Goal: Transaction & Acquisition: Purchase product/service

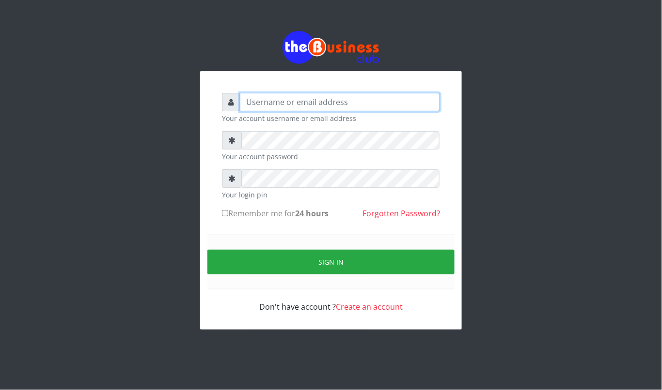
click at [280, 101] on input "text" at bounding box center [340, 102] width 200 height 18
type input "kennyclassy"
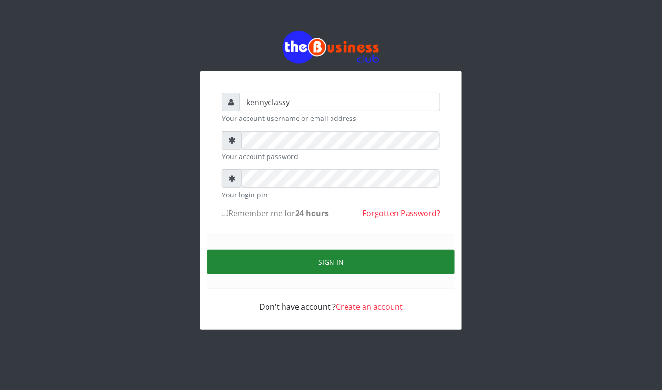
click at [306, 256] on button "Sign in" at bounding box center [330, 262] width 247 height 25
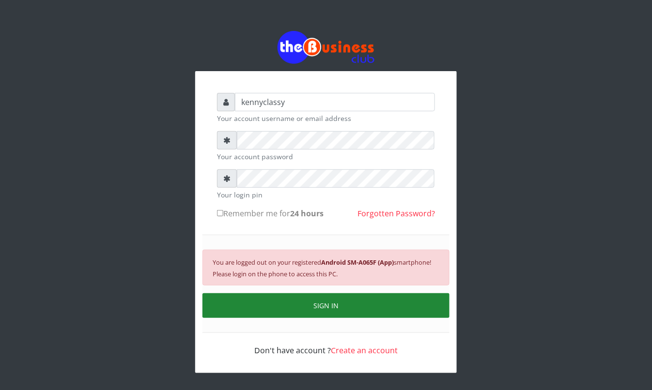
click at [306, 312] on button "SIGN IN" at bounding box center [325, 306] width 247 height 25
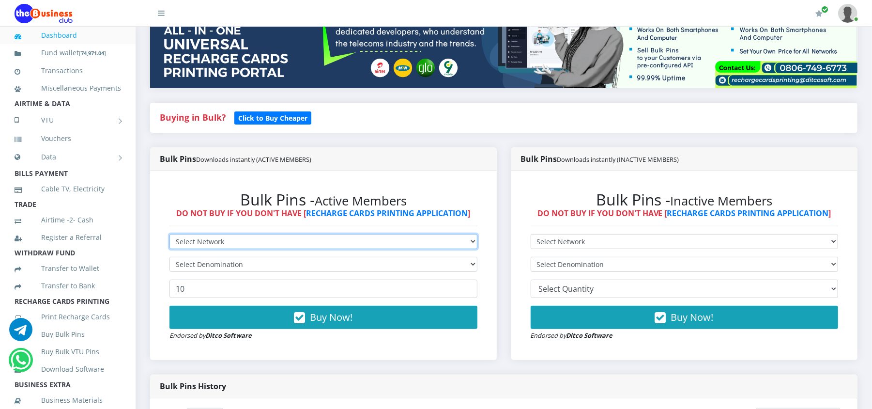
scroll to position [155, 0]
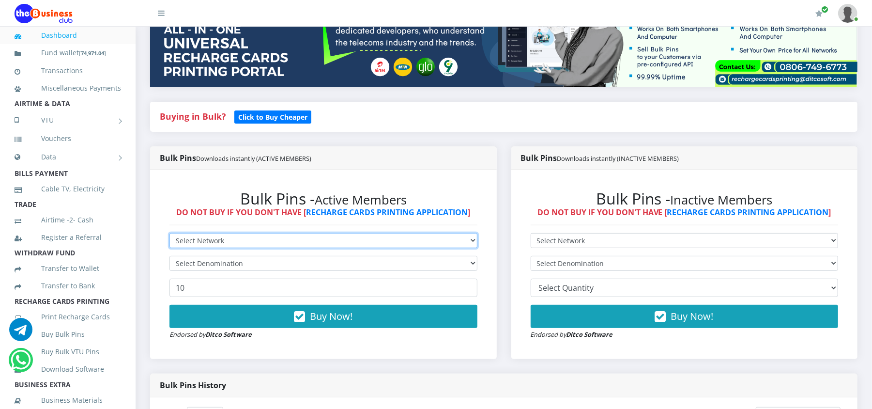
click at [266, 235] on select "Select Network MTN Globacom 9Mobile Airtel" at bounding box center [324, 240] width 308 height 15
select select "MTN"
click at [170, 233] on select "Select Network MTN Globacom 9Mobile Airtel" at bounding box center [324, 240] width 308 height 15
click at [241, 256] on select "Select Denomination MTN NGN100 - ₦96.98 MTN NGN200 - ₦193.96 MTN NGN400 - ₦387.…" at bounding box center [324, 263] width 308 height 15
select select "193.96-200"
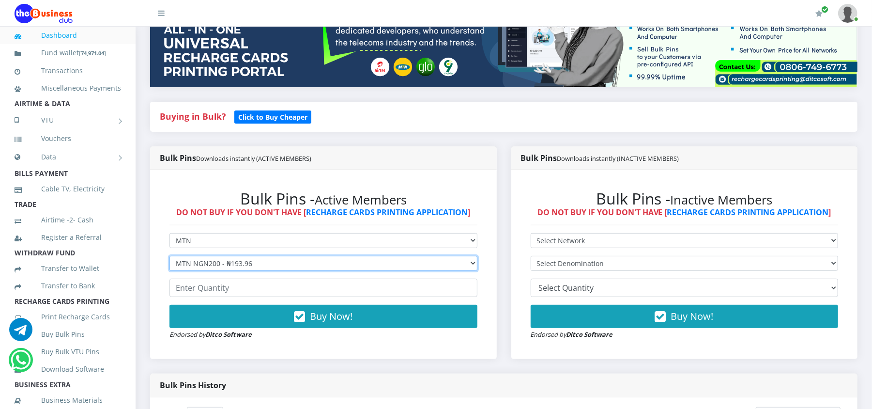
click at [170, 256] on select "Select Denomination MTN NGN100 - ₦96.98 MTN NGN200 - ₦193.96 MTN NGN400 - ₦387.…" at bounding box center [324, 263] width 308 height 15
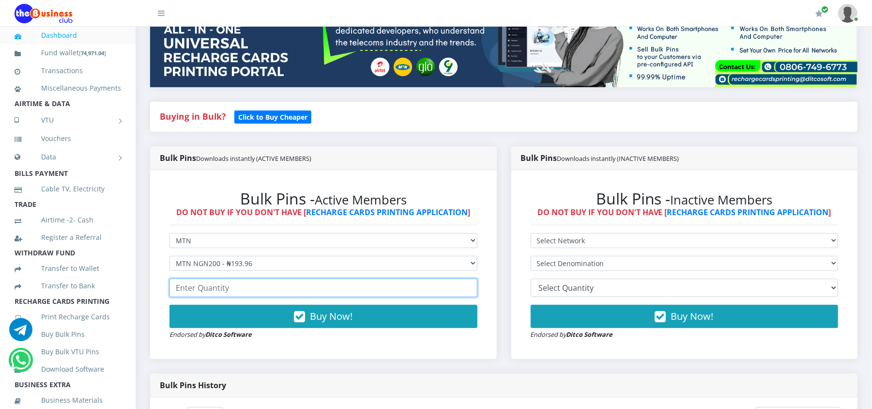
click at [234, 285] on input "number" at bounding box center [324, 288] width 308 height 18
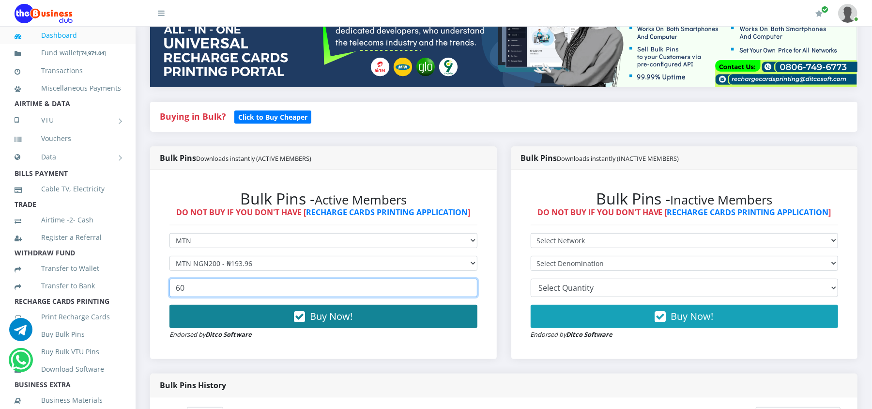
type input "60"
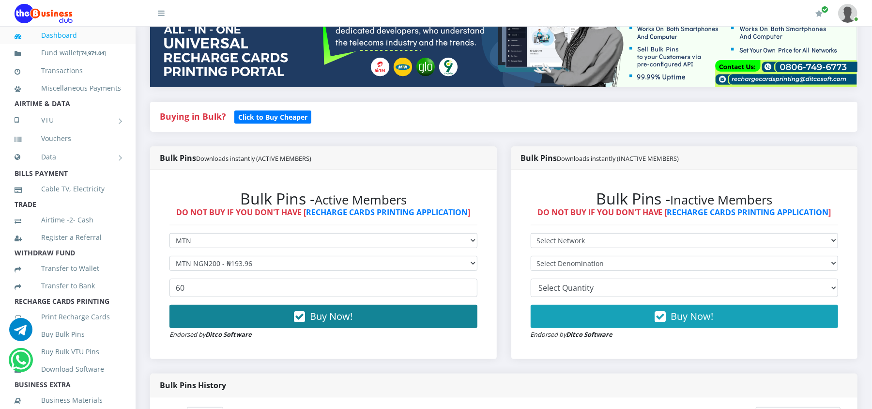
click at [221, 309] on button "Buy Now!" at bounding box center [324, 316] width 308 height 23
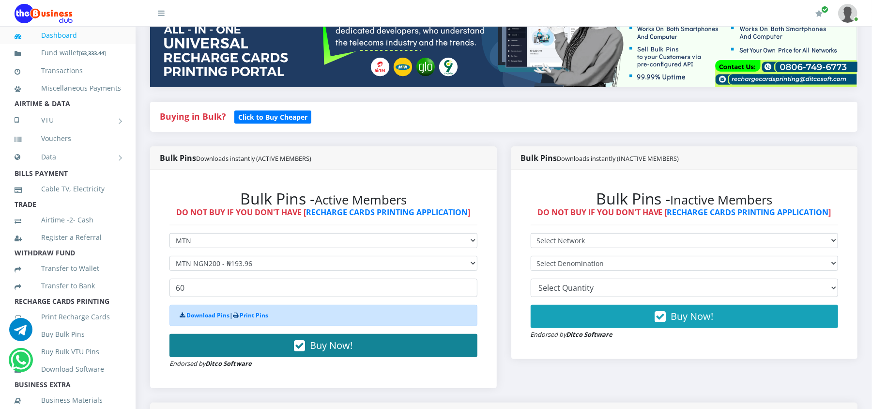
click at [376, 350] on button "Buy Now!" at bounding box center [324, 345] width 308 height 23
click at [376, 350] on div "Download Pins | Print Pins Buy Now! Endorsed by Ditco Software" at bounding box center [324, 337] width 308 height 64
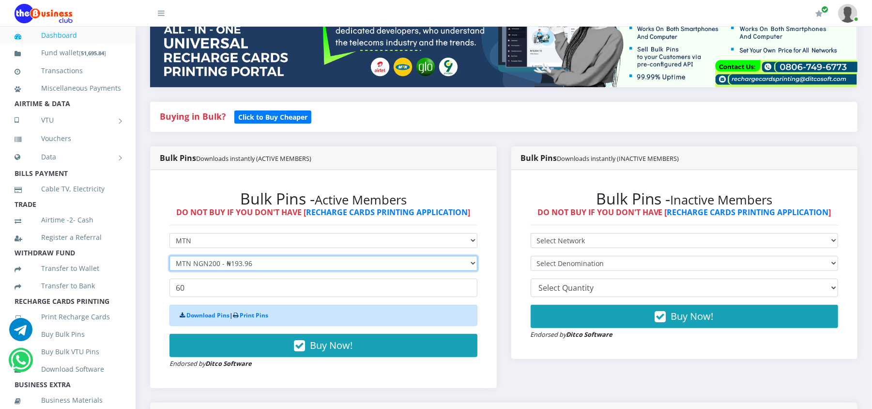
click at [419, 263] on select "Select Denomination MTN NGN100 - ₦96.98 MTN NGN200 - ₦193.96 MTN NGN400 - ₦387.…" at bounding box center [324, 263] width 308 height 15
select select "96.98-100"
click at [170, 256] on select "Select Denomination MTN NGN100 - ₦96.98 MTN NGN200 - ₦193.96 MTN NGN400 - ₦387.…" at bounding box center [324, 263] width 308 height 15
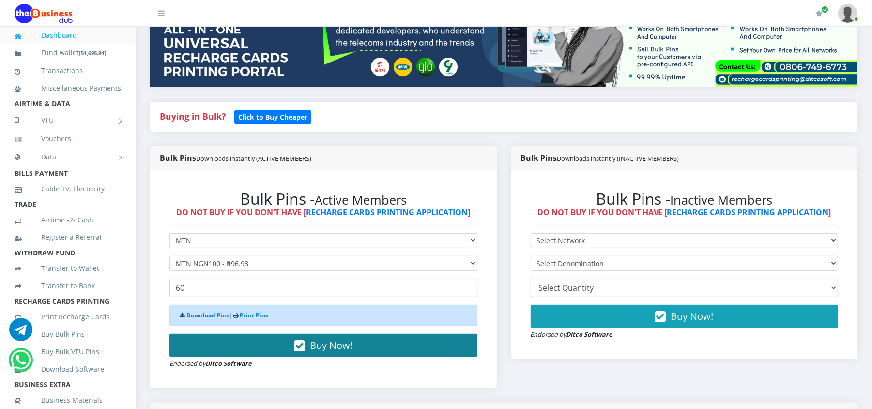
click at [385, 351] on button "Buy Now!" at bounding box center [324, 345] width 308 height 23
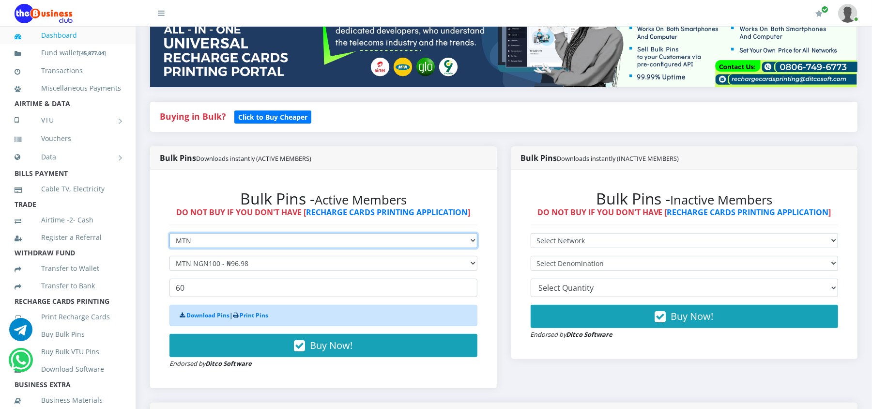
click at [399, 238] on select "Select Network MTN Globacom 9Mobile Airtel" at bounding box center [324, 240] width 308 height 15
select select "Airtel"
click at [170, 233] on select "Select Network MTN Globacom 9Mobile Airtel" at bounding box center [324, 240] width 308 height 15
click at [385, 261] on select "Select Denomination Airtel NGN100 - ₦96.37 Airtel NGN200 - ₦192.74 Airtel NGN50…" at bounding box center [324, 263] width 308 height 15
select select "192.74-200"
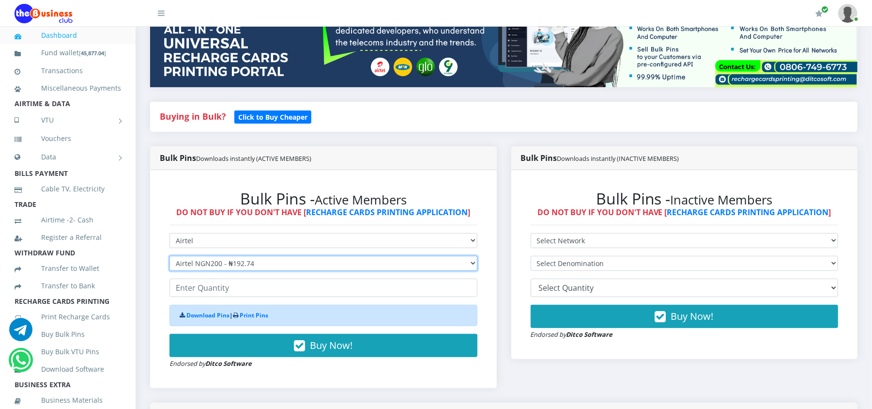
click at [170, 256] on select "Select Denomination Airtel NGN100 - ₦96.37 Airtel NGN200 - ₦192.74 Airtel NGN50…" at bounding box center [324, 263] width 308 height 15
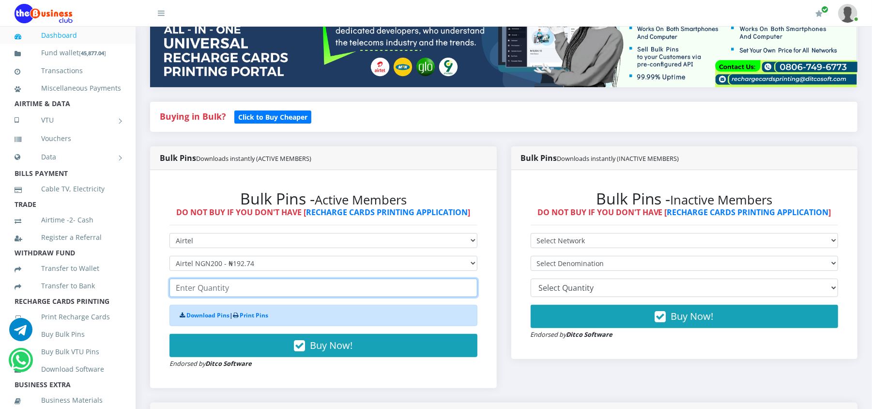
click at [381, 291] on input "number" at bounding box center [324, 288] width 308 height 18
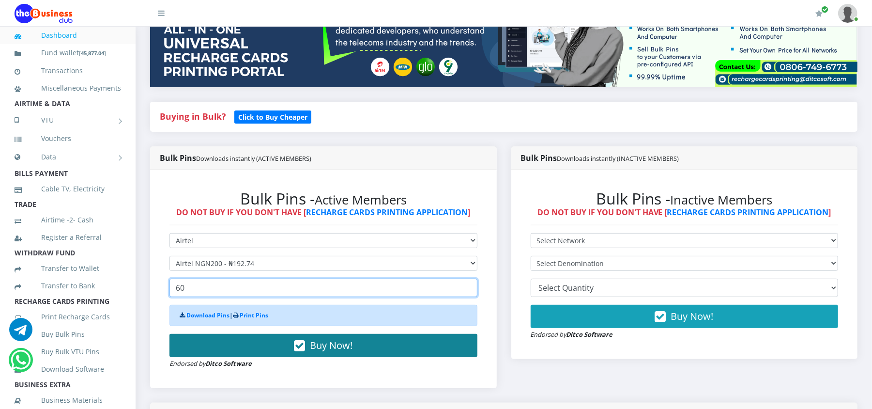
type input "60"
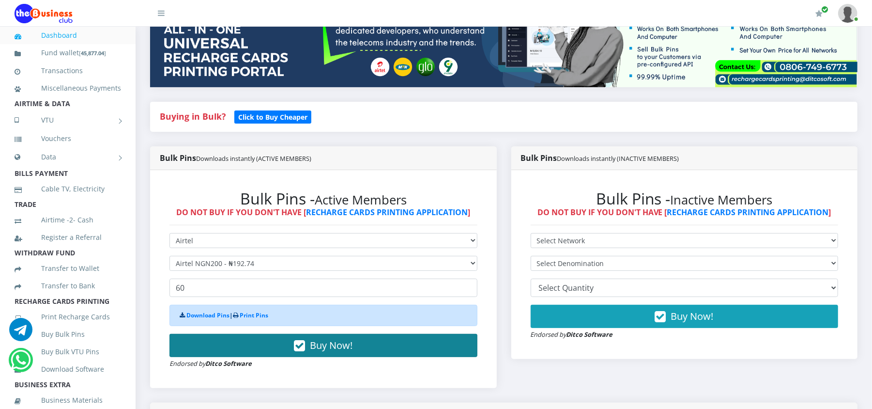
click at [383, 347] on button "Buy Now!" at bounding box center [324, 345] width 308 height 23
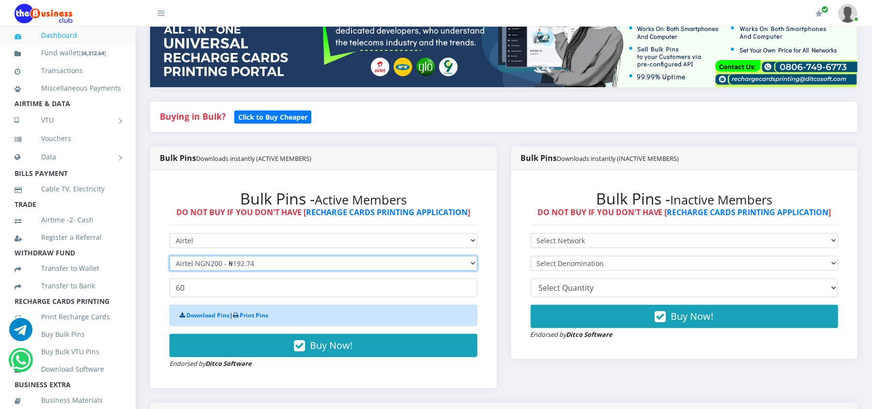
click at [430, 263] on select "Select Denomination Airtel NGN100 - ₦96.37 Airtel NGN200 - ₦192.74 Airtel NGN50…" at bounding box center [324, 263] width 308 height 15
select select "96.37-100"
click at [170, 256] on select "Select Denomination Airtel NGN100 - ₦96.37 Airtel NGN200 - ₦192.74 Airtel NGN50…" at bounding box center [324, 263] width 308 height 15
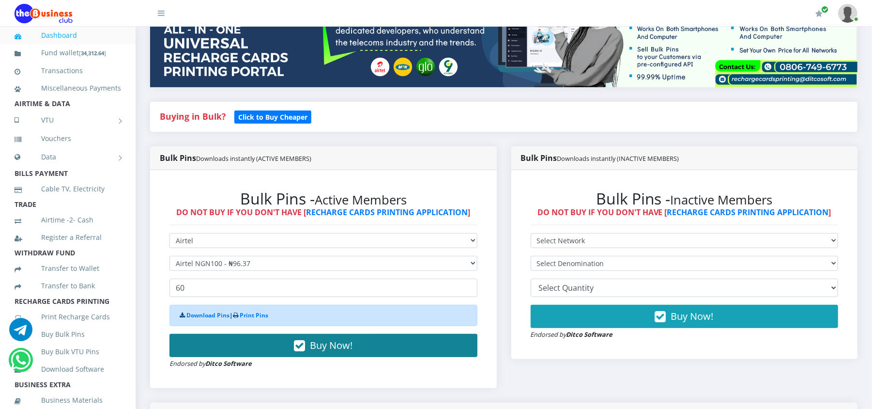
click at [400, 340] on button "Buy Now!" at bounding box center [324, 345] width 308 height 23
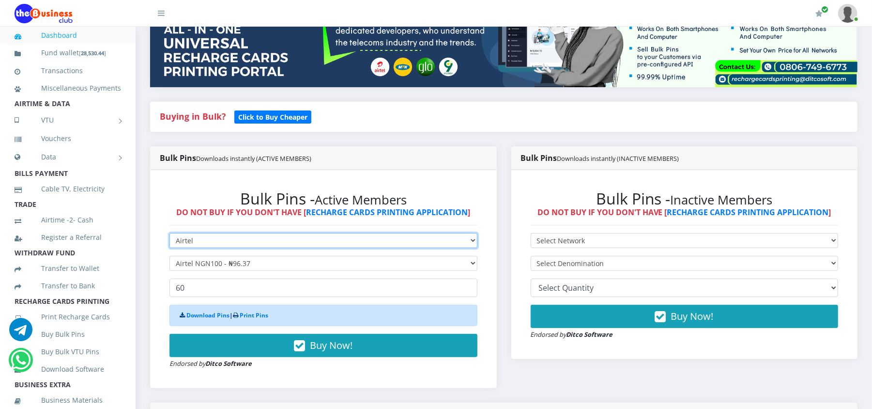
click at [235, 241] on select "Select Network MTN Globacom 9Mobile Airtel" at bounding box center [324, 240] width 308 height 15
select select "Glo"
click at [170, 233] on select "Select Network MTN Globacom 9Mobile Airtel" at bounding box center [324, 240] width 308 height 15
click at [224, 264] on select "Select Denomination" at bounding box center [324, 263] width 308 height 15
click at [170, 256] on select "Select Denomination Glo NGN100 - ₦96.50 Glo NGN200 - ₦193.00 Glo NGN500 - ₦482.…" at bounding box center [324, 263] width 308 height 15
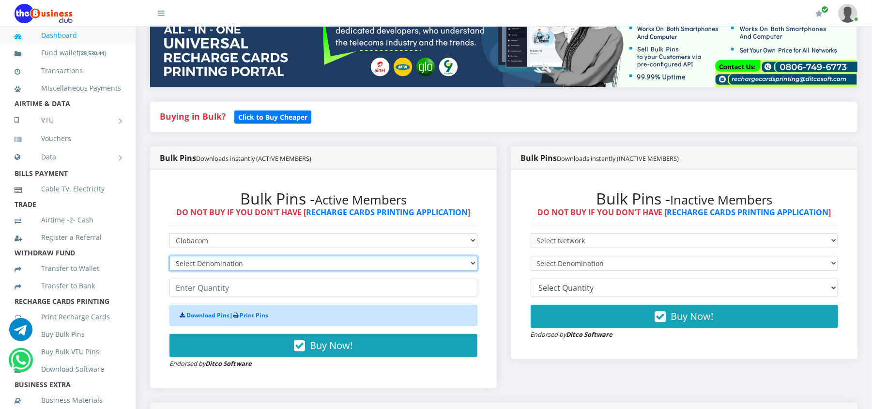
click at [222, 263] on select "Select Denomination Glo NGN100 - ₦96.50 Glo NGN200 - ₦193.00 Glo NGN500 - ₦482.…" at bounding box center [324, 263] width 308 height 15
select select "193-200"
click at [170, 256] on select "Select Denomination Glo NGN100 - ₦96.50 Glo NGN200 - ₦193.00 Glo NGN500 - ₦482.…" at bounding box center [324, 263] width 308 height 15
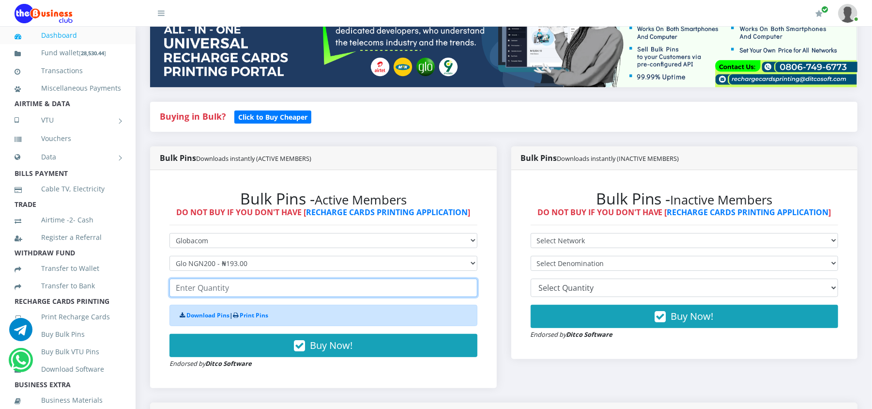
click at [215, 290] on input "number" at bounding box center [324, 288] width 308 height 18
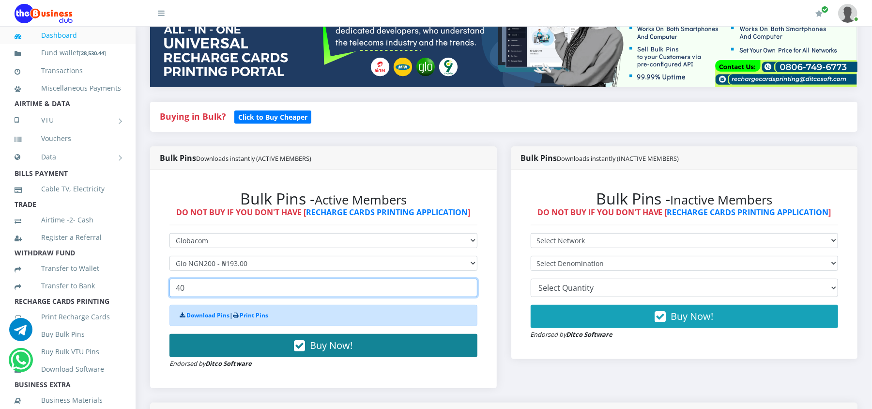
type input "40"
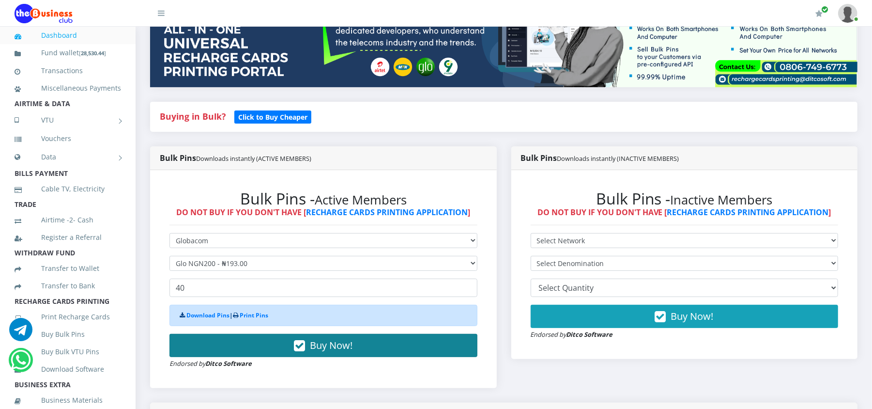
click at [270, 338] on button "Buy Now!" at bounding box center [324, 345] width 308 height 23
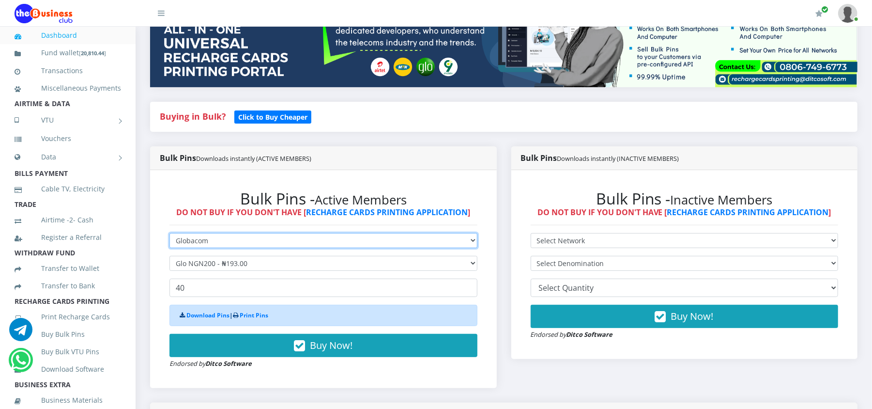
click at [443, 239] on select "Select Network MTN Globacom 9Mobile Airtel" at bounding box center [324, 240] width 308 height 15
select select "MTN"
click at [170, 233] on select "Select Network MTN Globacom 9Mobile Airtel" at bounding box center [324, 240] width 308 height 15
click at [425, 267] on select "Select Denomination" at bounding box center [324, 263] width 308 height 15
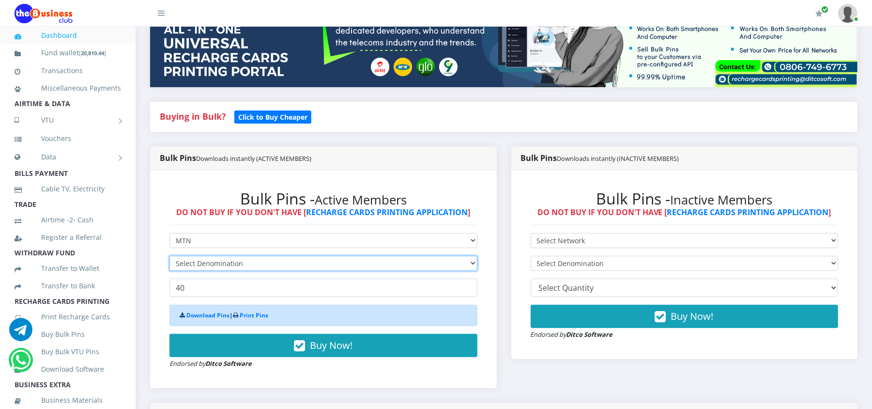
click at [425, 267] on select "Select Denomination" at bounding box center [324, 263] width 308 height 15
click at [425, 267] on select "Select Denomination MTN NGN100 - ₦96.98 MTN NGN200 - ₦193.96 MTN NGN400 - ₦387.…" at bounding box center [324, 263] width 308 height 15
select select "484.9-500"
click at [170, 256] on select "Select Denomination MTN NGN100 - ₦96.98 MTN NGN200 - ₦193.96 MTN NGN400 - ₦387.…" at bounding box center [324, 263] width 308 height 15
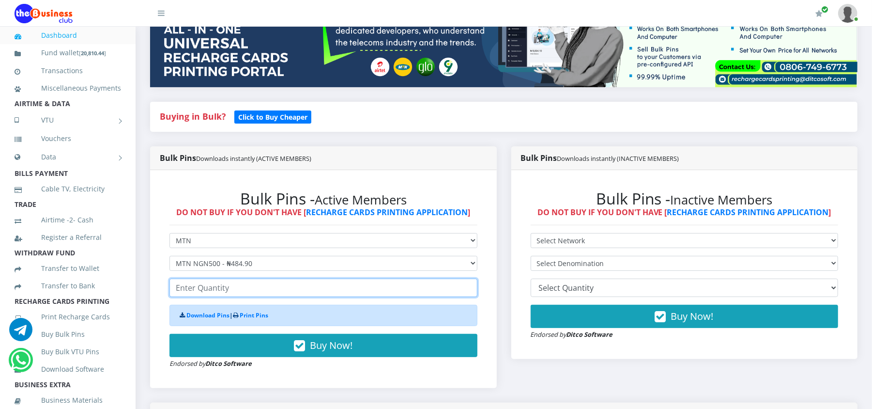
click at [233, 292] on input "number" at bounding box center [324, 288] width 308 height 18
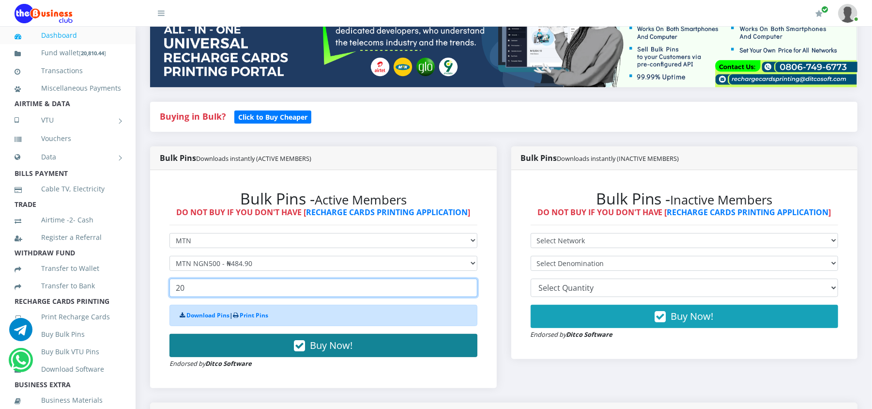
type input "20"
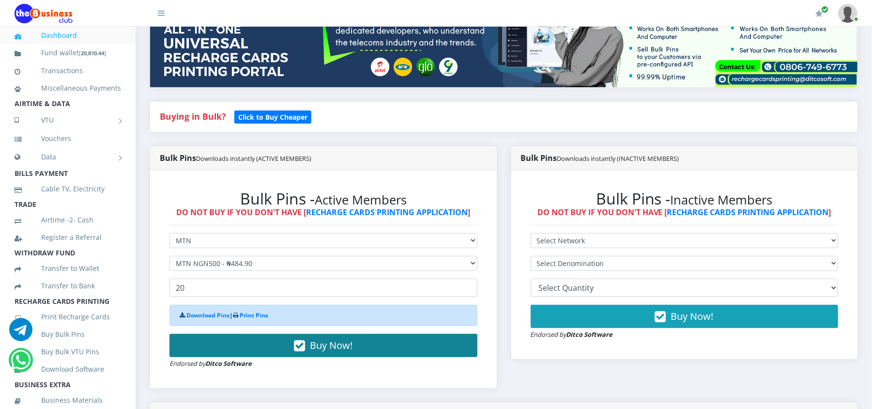
click at [250, 342] on button "Buy Now!" at bounding box center [324, 345] width 308 height 23
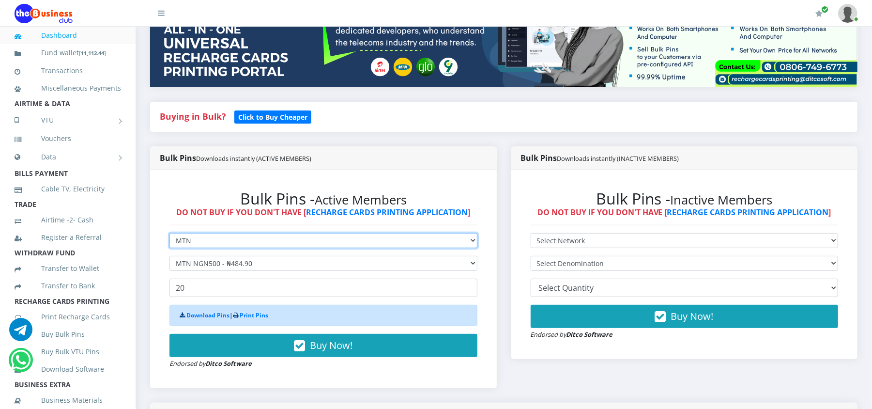
click at [235, 240] on select "Select Network MTN Globacom 9Mobile Airtel" at bounding box center [324, 240] width 308 height 15
select select "Airtel"
click at [170, 233] on select "Select Network MTN Globacom 9Mobile Airtel" at bounding box center [324, 240] width 308 height 15
click at [202, 259] on select "Select Denomination Airtel NGN100 - ₦96.37 Airtel NGN200 - ₦192.74 Airtel NGN50…" at bounding box center [324, 263] width 308 height 15
select select "481.85-500"
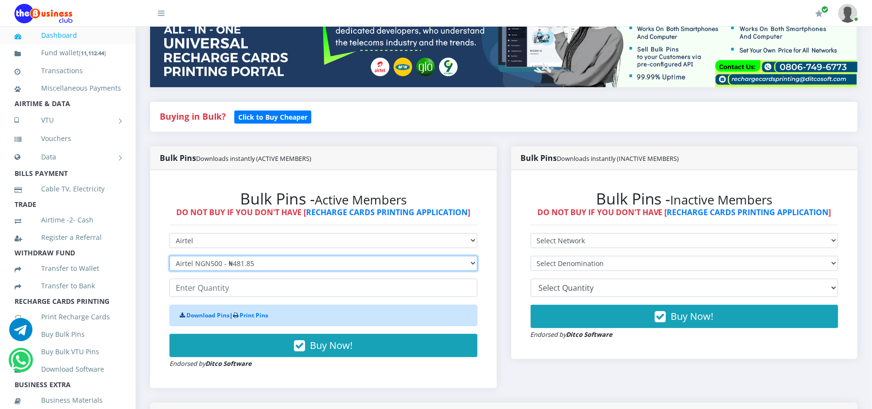
click at [170, 256] on select "Select Denomination Airtel NGN100 - ₦96.37 Airtel NGN200 - ₦192.74 Airtel NGN50…" at bounding box center [324, 263] width 308 height 15
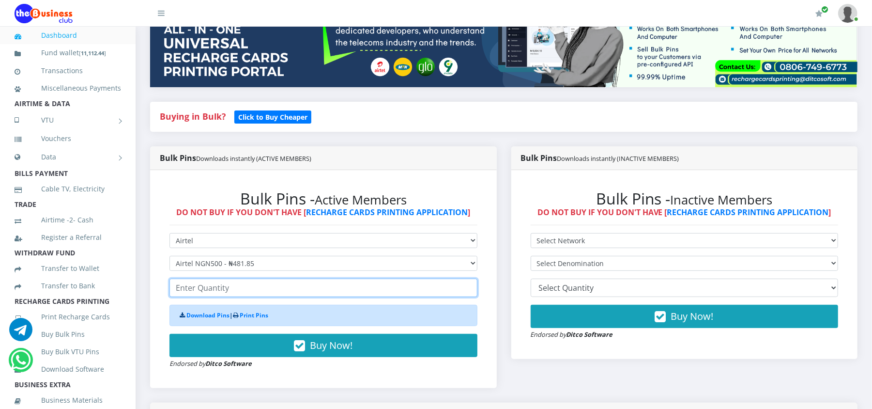
click at [206, 287] on input "number" at bounding box center [324, 288] width 308 height 18
